Goal: Browse casually: Explore the website without a specific task or goal

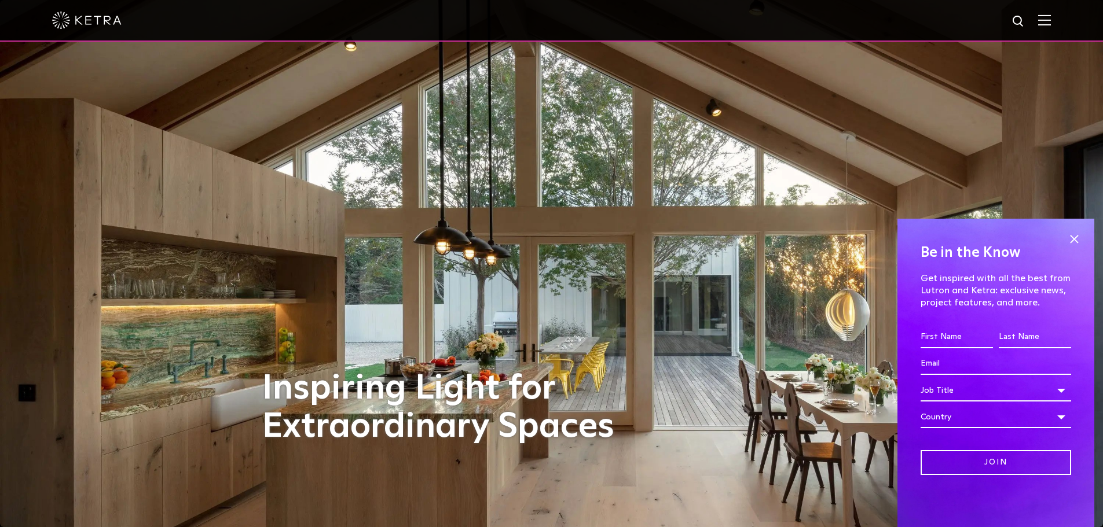
click at [1051, 23] on img at bounding box center [1044, 19] width 13 height 11
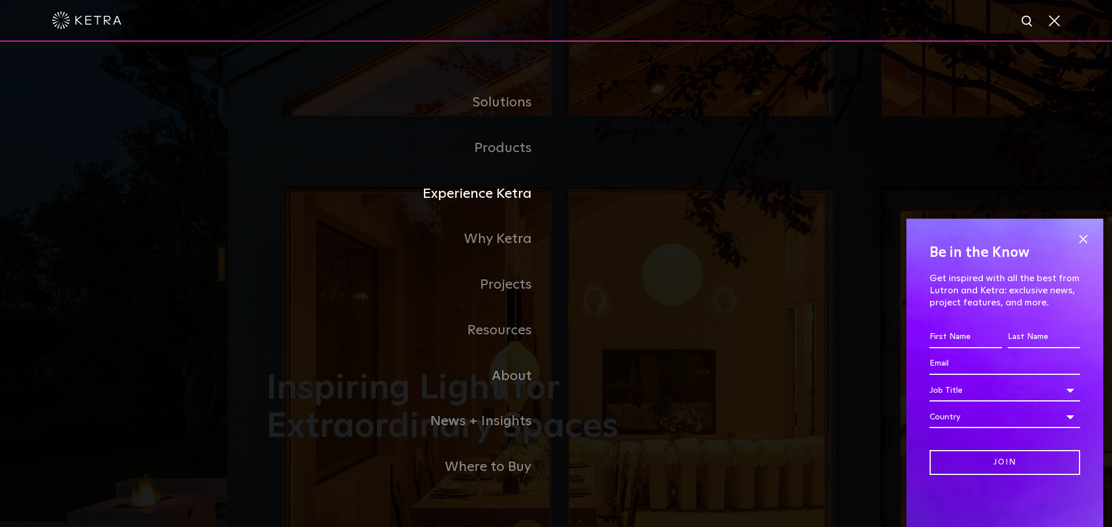
click at [514, 195] on link "Experience Ketra" at bounding box center [411, 194] width 290 height 46
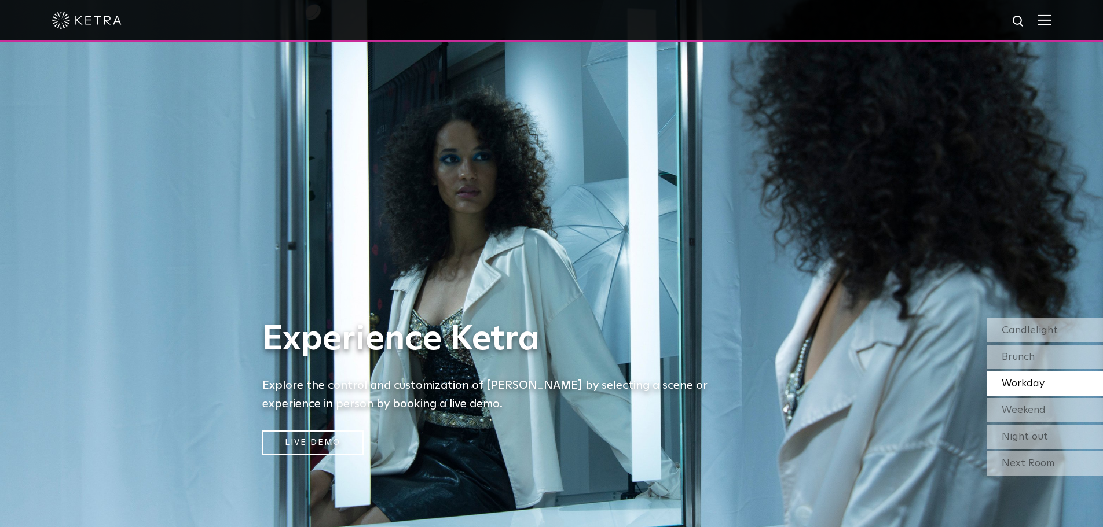
click at [1021, 375] on div "Workday" at bounding box center [1045, 384] width 116 height 24
click at [1036, 412] on span "Weekend" at bounding box center [1024, 410] width 44 height 10
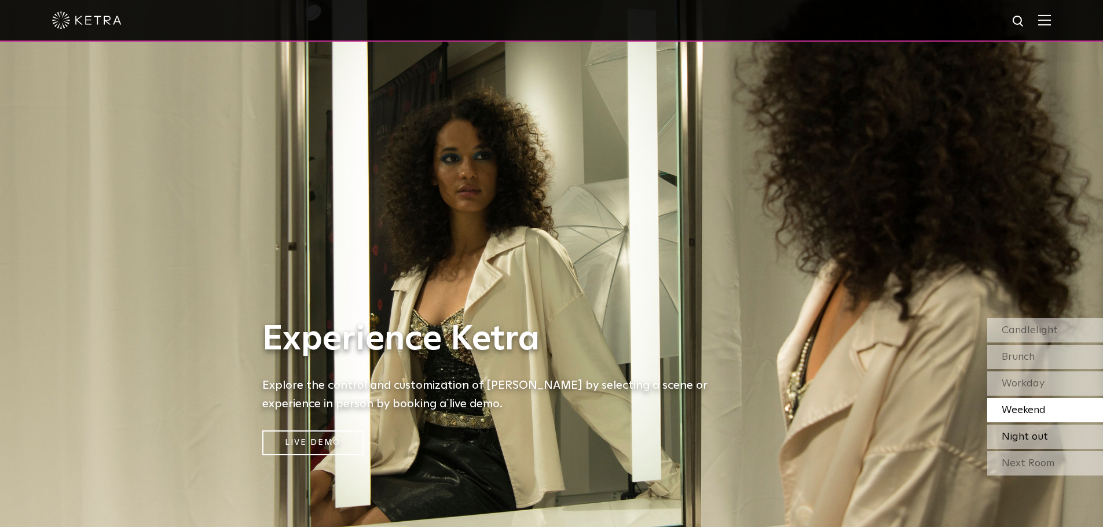
click at [1031, 438] on span "Night out" at bounding box center [1025, 437] width 46 height 10
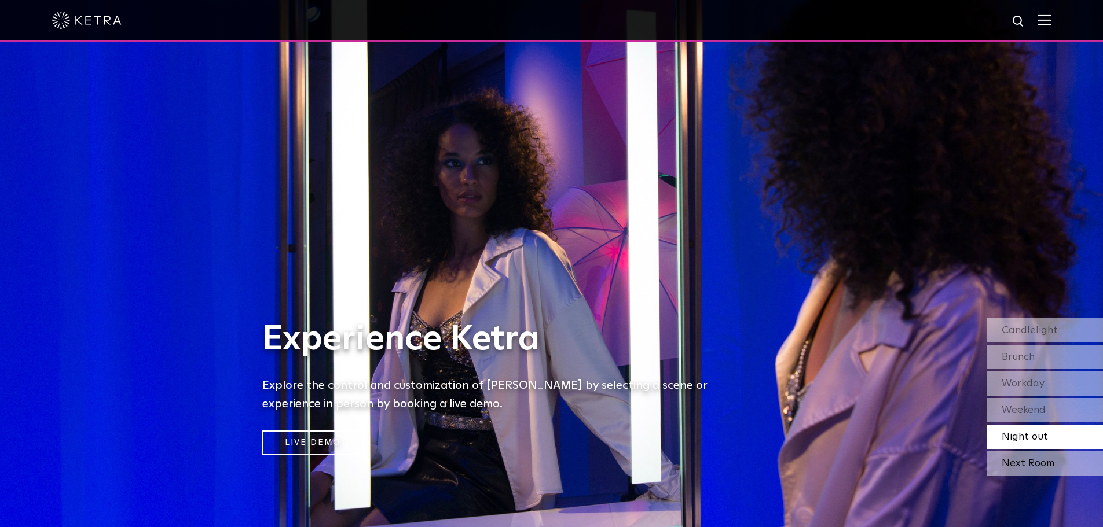
click at [1025, 461] on div "Next Room" at bounding box center [1045, 464] width 116 height 24
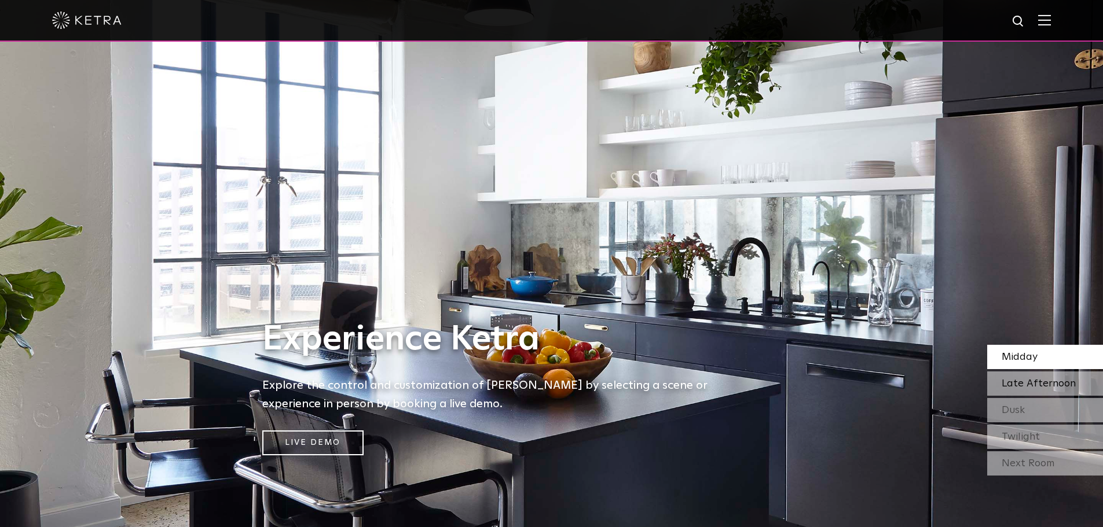
click at [1023, 374] on div "Late Afternoon" at bounding box center [1045, 384] width 116 height 24
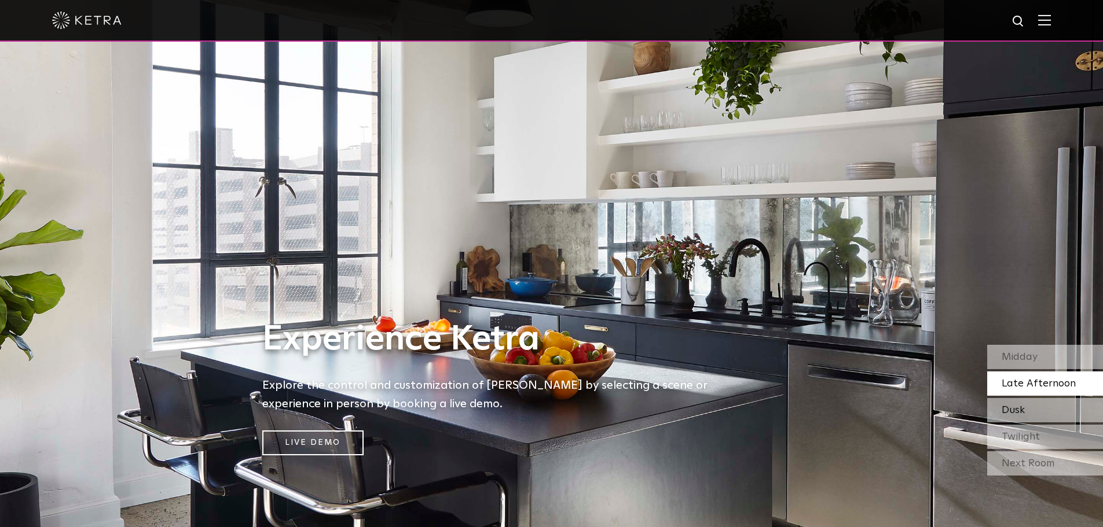
click at [1016, 403] on div "Dusk" at bounding box center [1045, 410] width 116 height 24
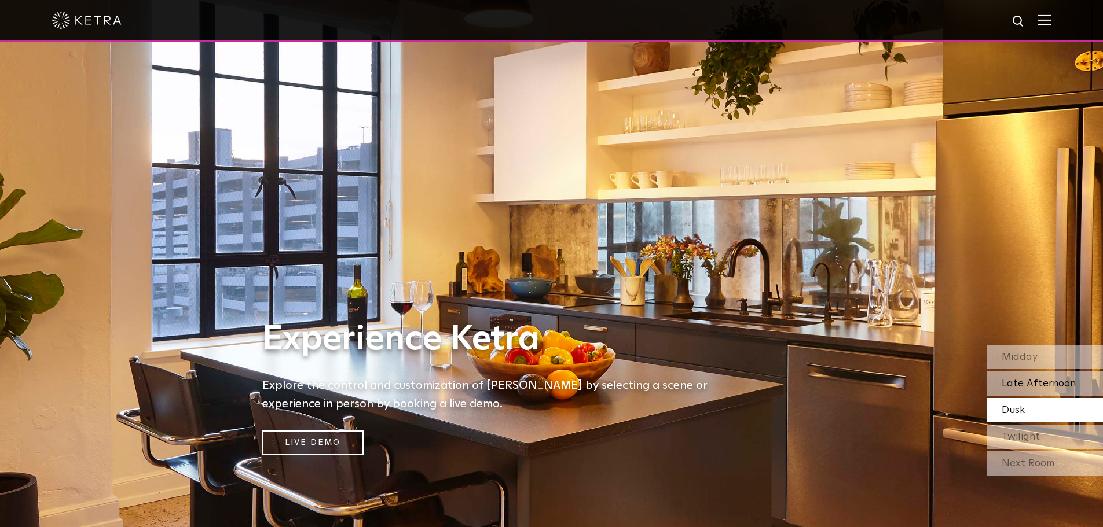
click at [1025, 385] on span "Late Afternoon" at bounding box center [1039, 384] width 74 height 10
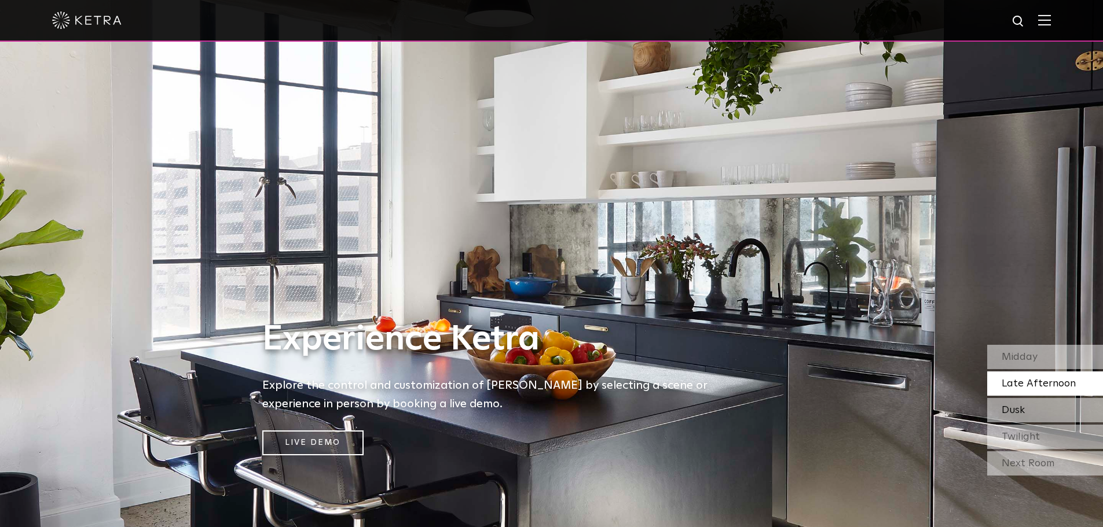
click at [1024, 411] on span "Dusk" at bounding box center [1013, 410] width 23 height 10
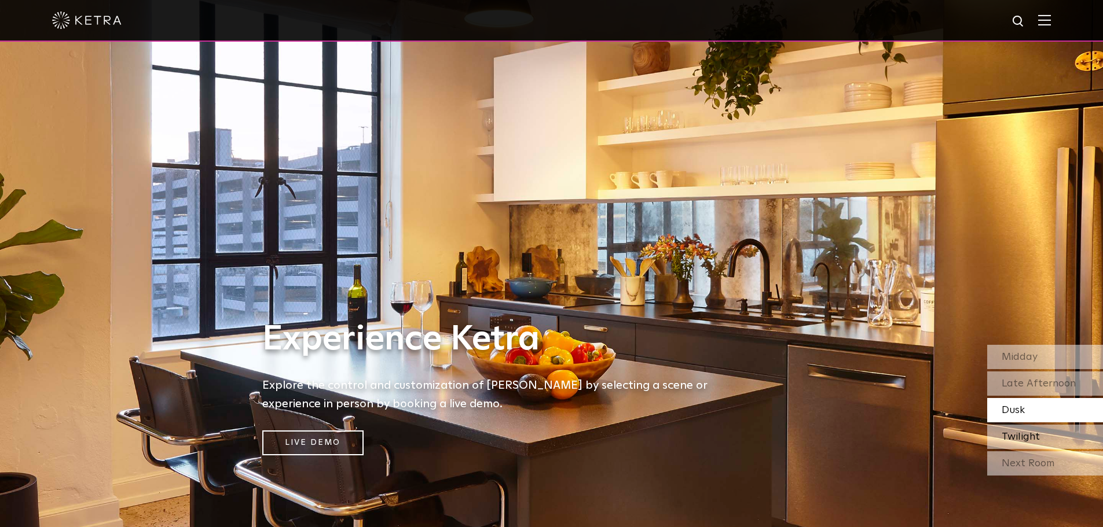
click at [1028, 437] on span "Twilight" at bounding box center [1021, 437] width 38 height 10
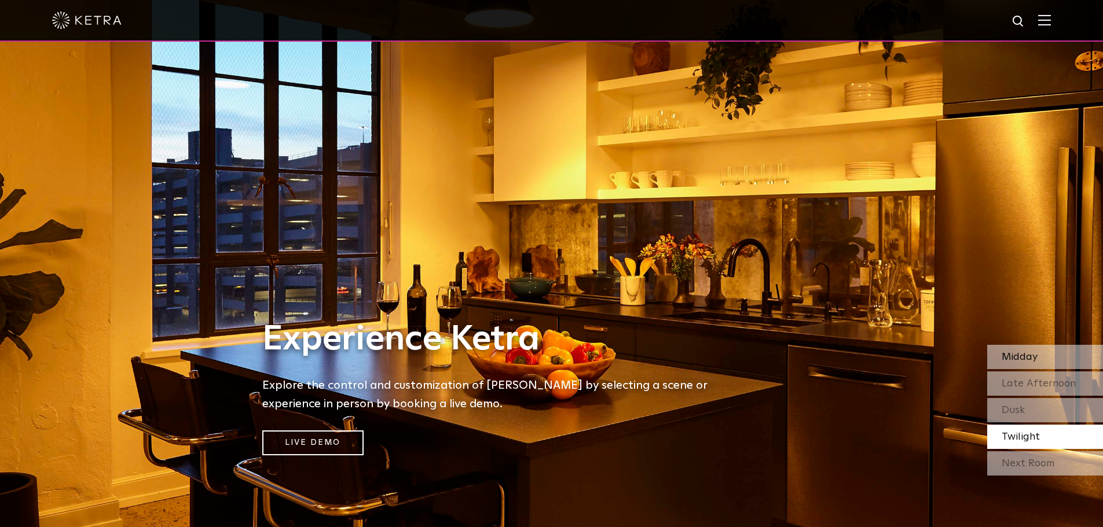
click at [1043, 356] on div "Midday" at bounding box center [1045, 357] width 116 height 24
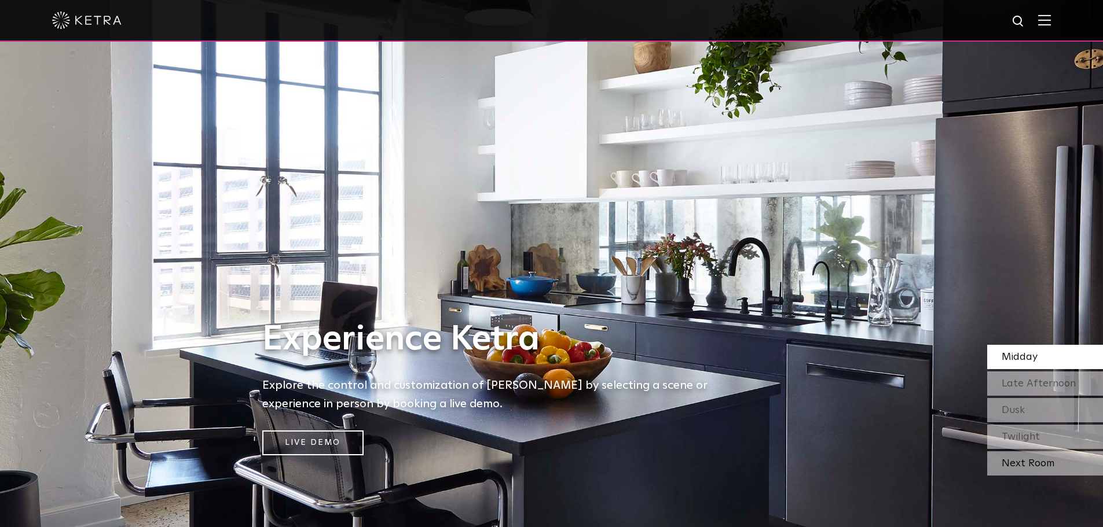
click at [1023, 463] on div "Next Room" at bounding box center [1045, 464] width 116 height 24
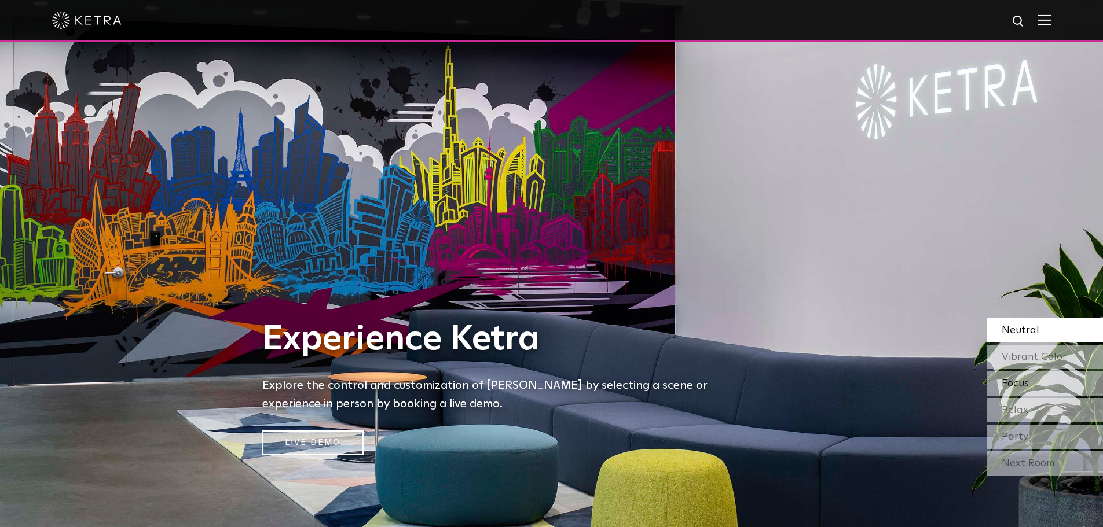
click at [1023, 375] on div "Focus" at bounding box center [1045, 384] width 116 height 24
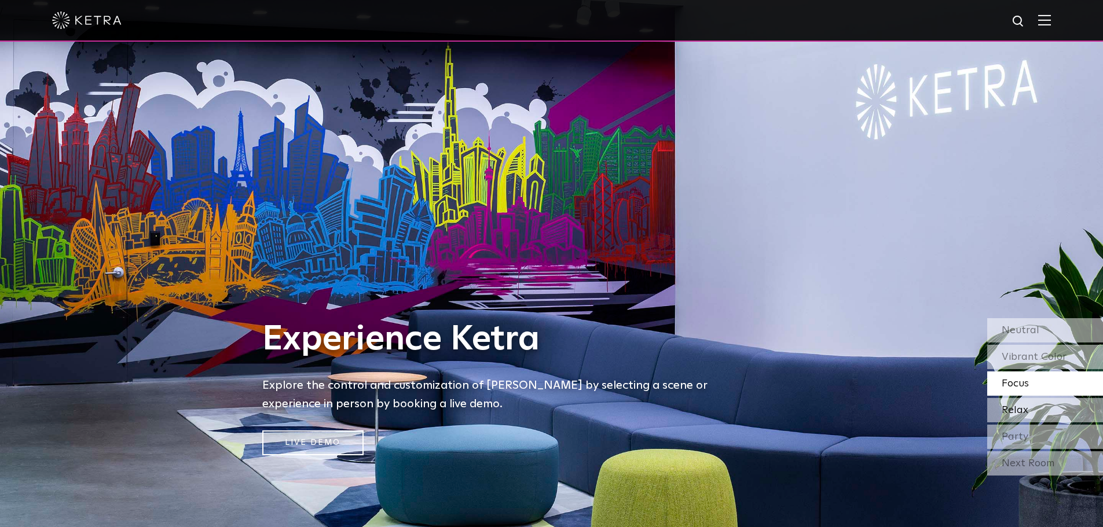
click at [1021, 409] on span "Relax" at bounding box center [1015, 410] width 27 height 10
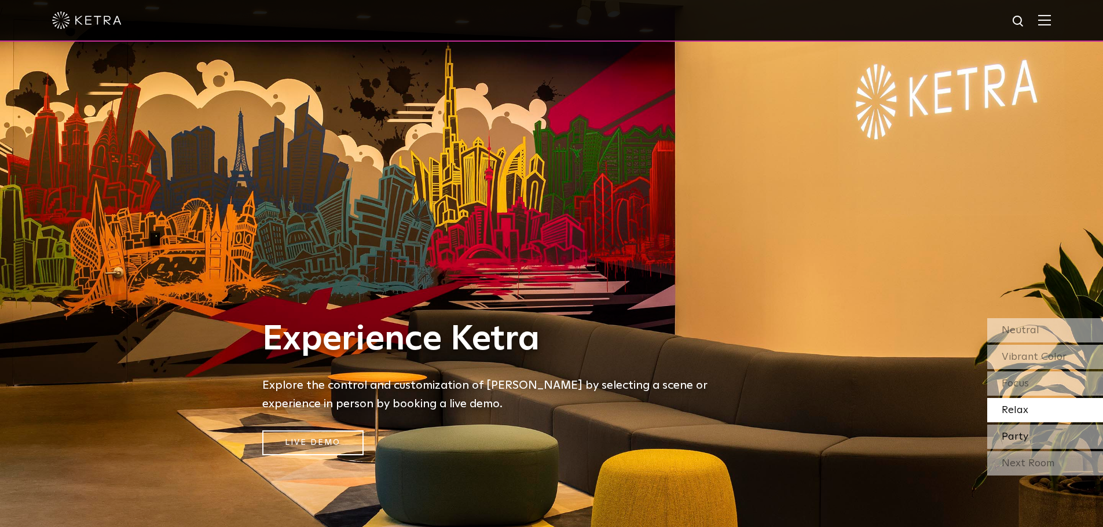
click at [1017, 438] on span "Party" at bounding box center [1015, 437] width 27 height 10
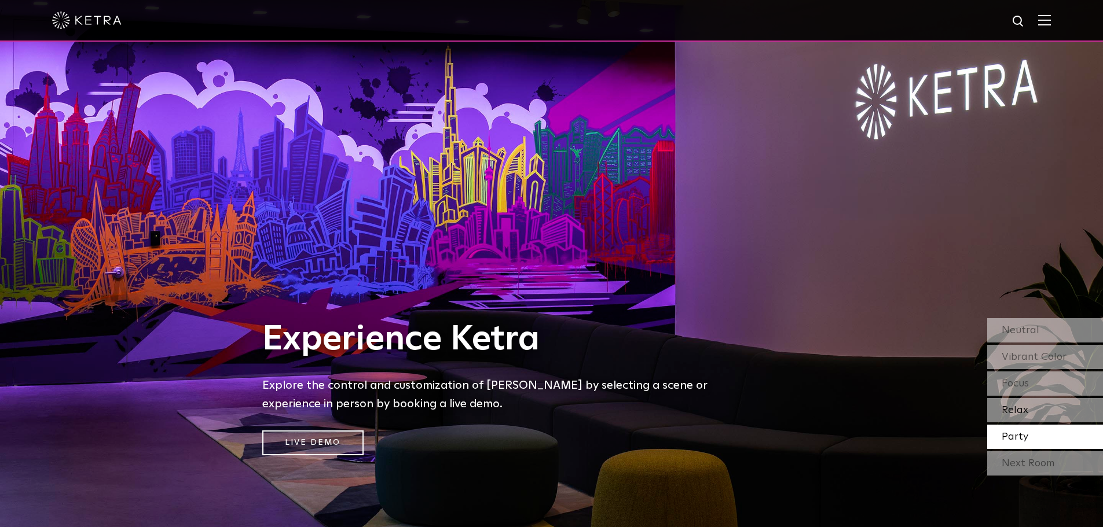
click at [1034, 412] on div "Relax" at bounding box center [1045, 410] width 116 height 24
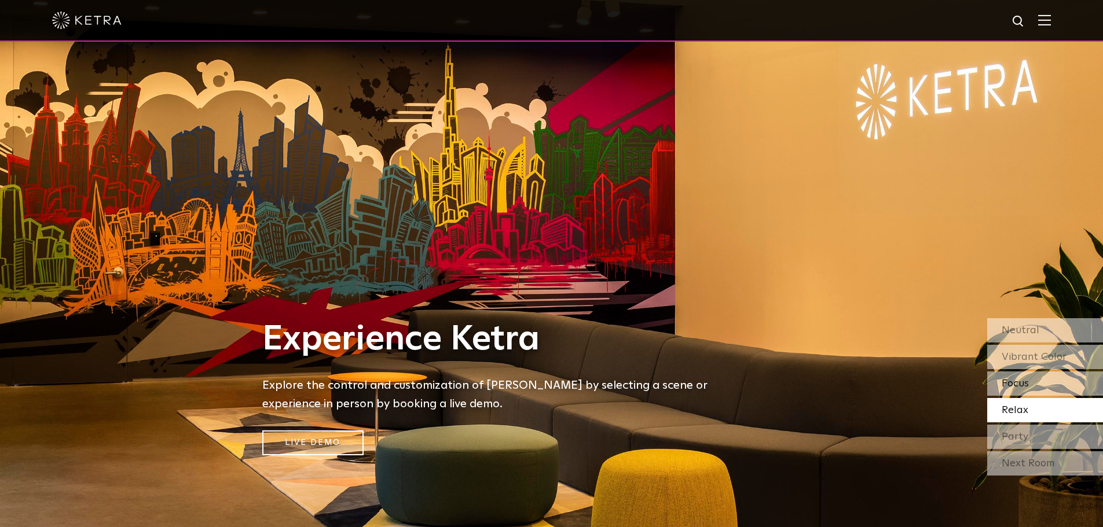
click at [1046, 383] on div "Focus" at bounding box center [1045, 384] width 116 height 24
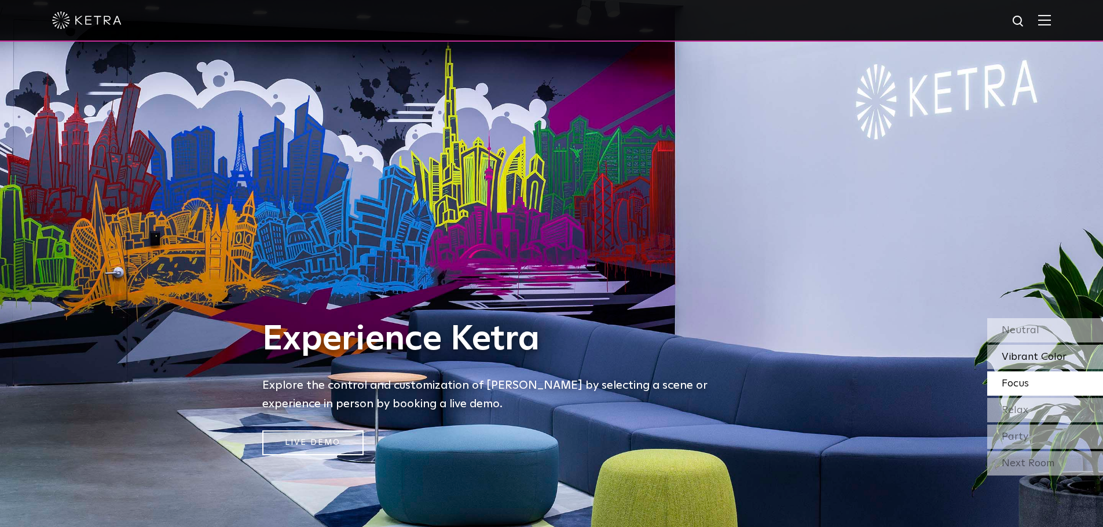
click at [1052, 357] on span "Vibrant Color" at bounding box center [1034, 357] width 65 height 10
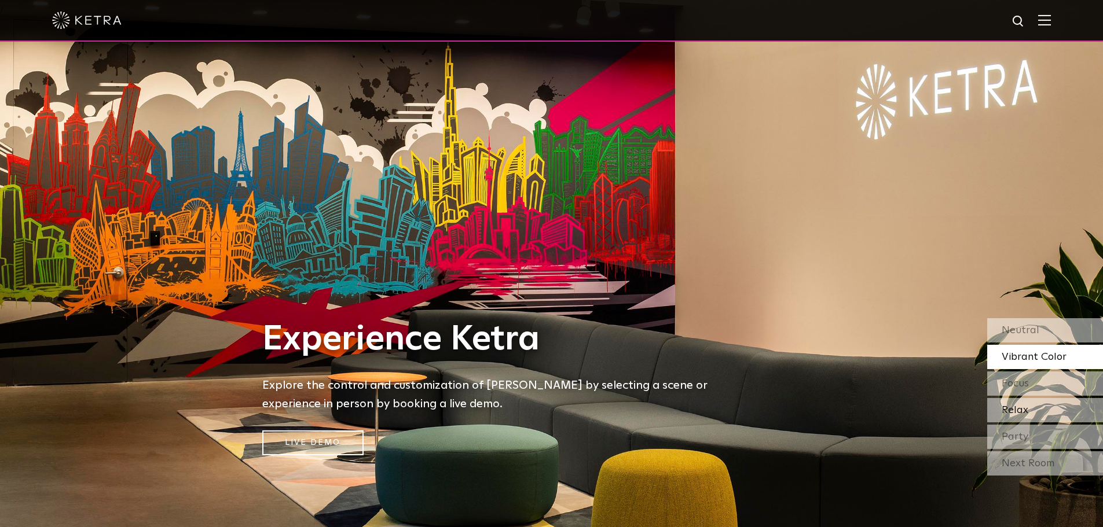
click at [1023, 407] on span "Relax" at bounding box center [1015, 410] width 27 height 10
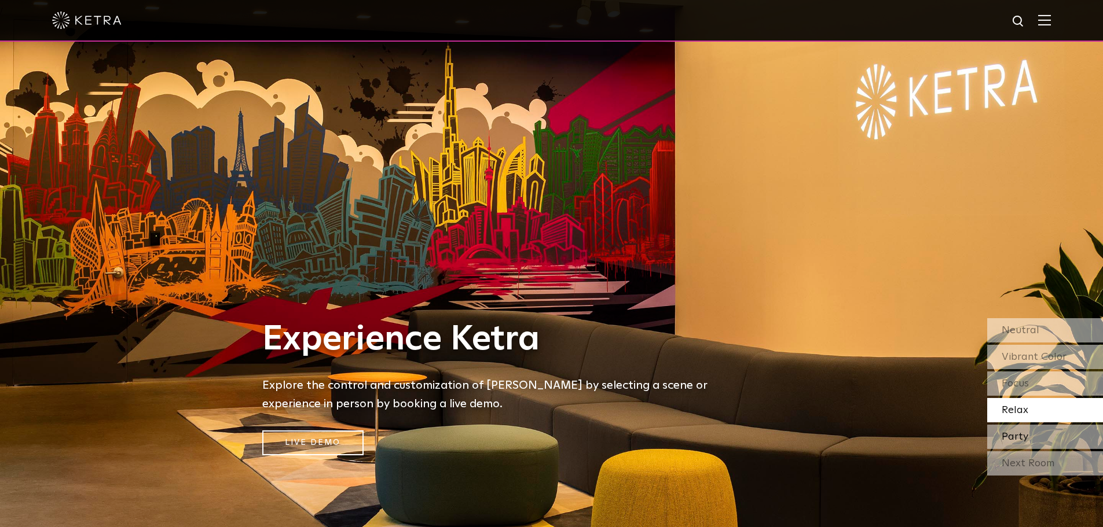
click at [1030, 436] on div "Party" at bounding box center [1045, 437] width 116 height 24
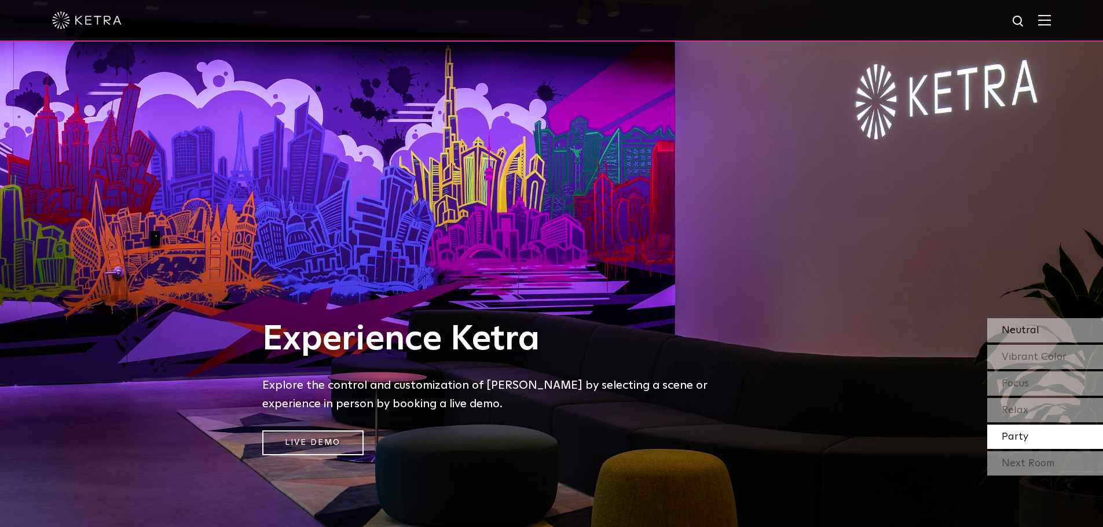
click at [1042, 336] on div "Neutral" at bounding box center [1045, 330] width 116 height 24
